Goal: Navigation & Orientation: Find specific page/section

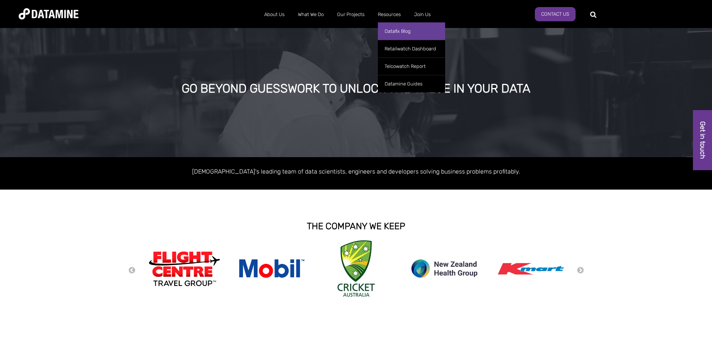
click at [392, 31] on link "Datafix Blog" at bounding box center [411, 31] width 67 height 18
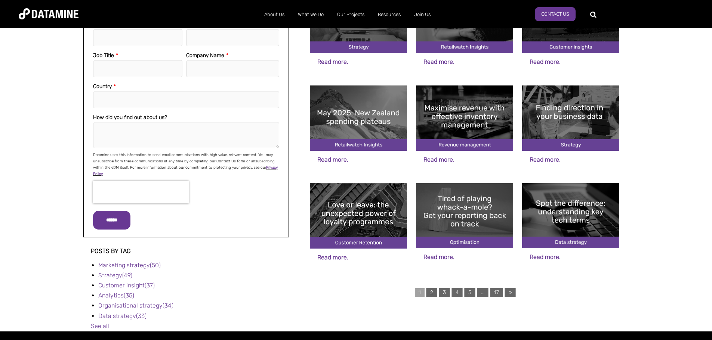
scroll to position [373, 0]
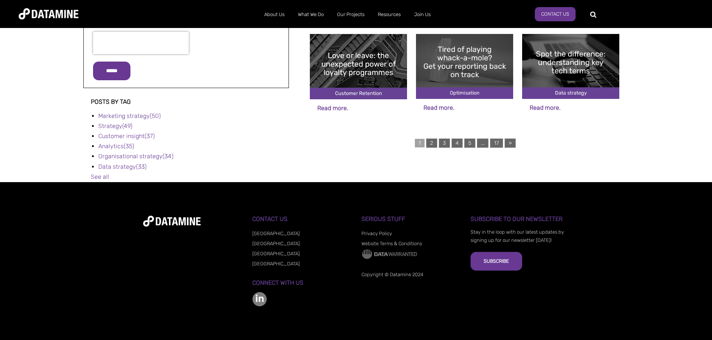
click at [263, 251] on li "[GEOGRAPHIC_DATA]" at bounding box center [301, 253] width 98 height 10
click at [263, 251] on link "[GEOGRAPHIC_DATA]" at bounding box center [275, 254] width 47 height 6
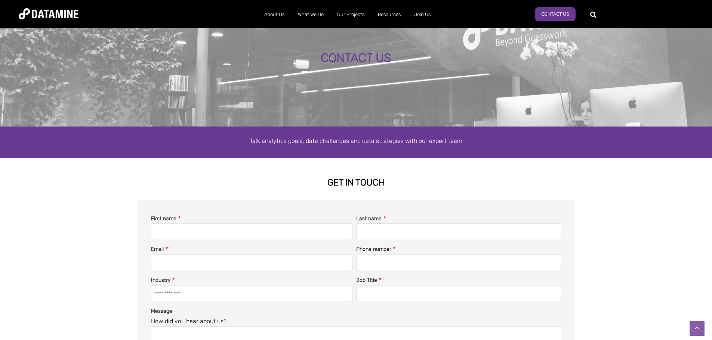
scroll to position [29, 0]
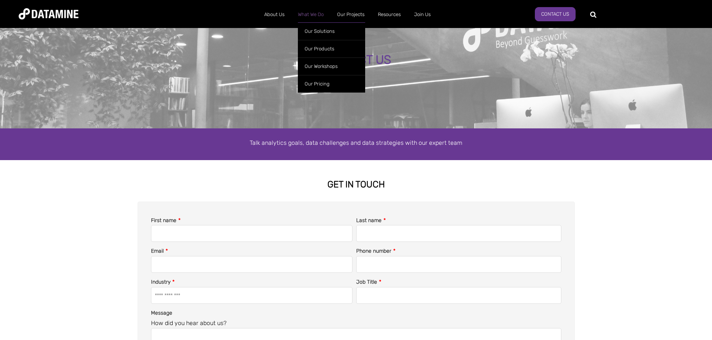
click at [321, 12] on link "What We Do" at bounding box center [310, 14] width 39 height 19
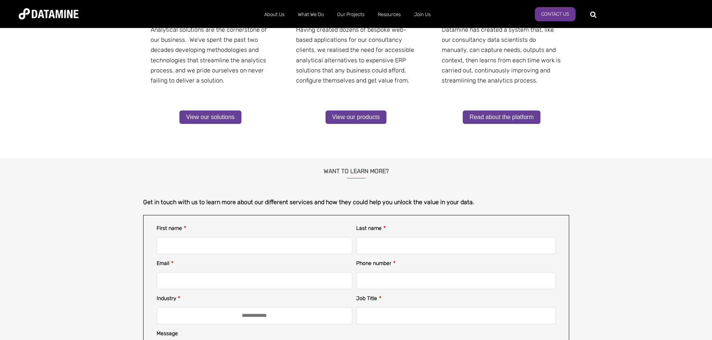
scroll to position [112, 0]
